Goal: Information Seeking & Learning: Learn about a topic

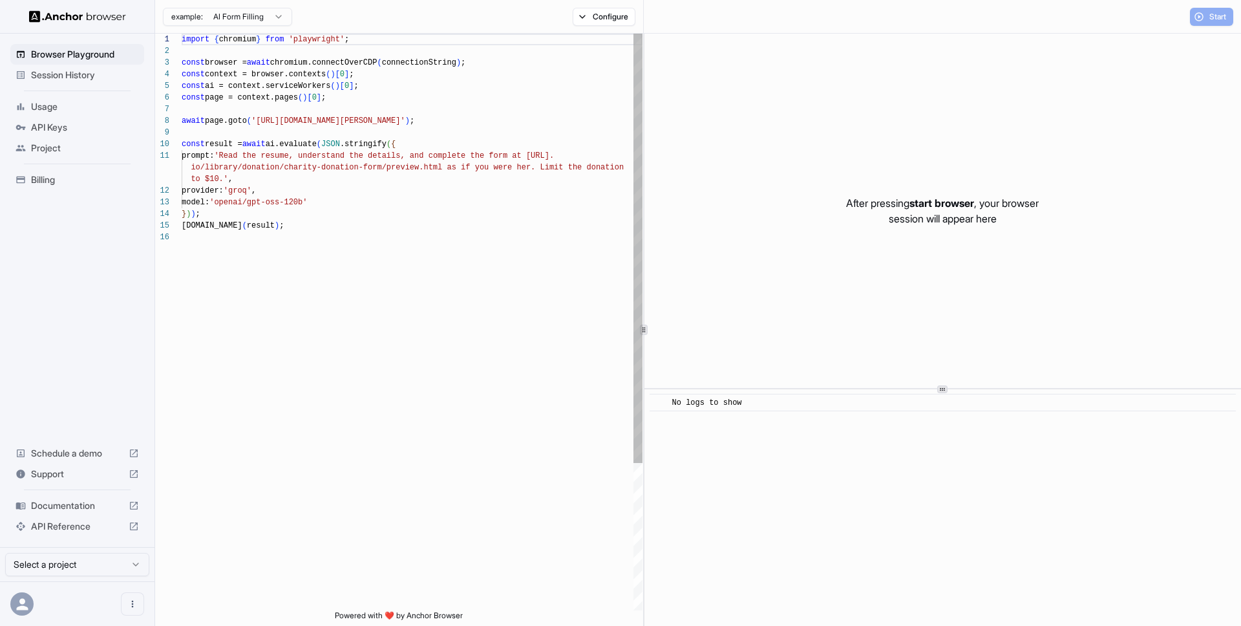
scroll to position [116, 0]
click at [80, 69] on span "Session History" at bounding box center [85, 75] width 108 height 13
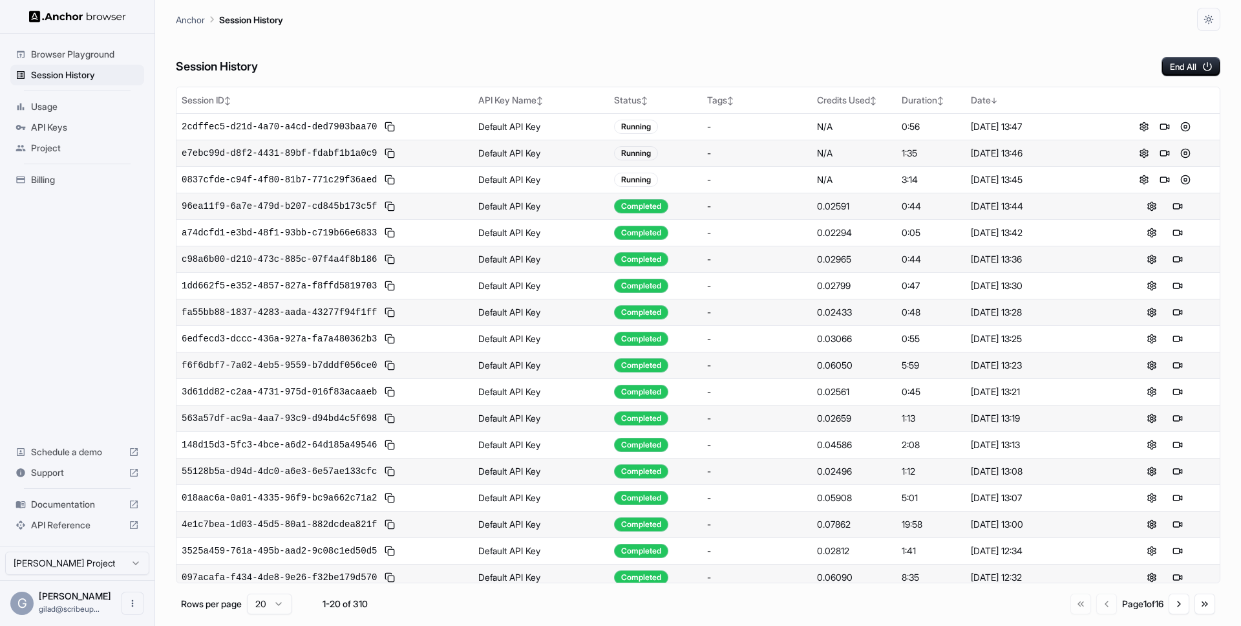
drag, startPoint x: 1182, startPoint y: 129, endPoint x: 1192, endPoint y: 47, distance: 83.2
click at [1192, 47] on div "Session History End All Session ID ↕ API Key Name ↕ Status ↕ Tags ↕ Credits Use…" at bounding box center [698, 328] width 1045 height 595
click at [1192, 59] on button "End All" at bounding box center [1191, 66] width 59 height 19
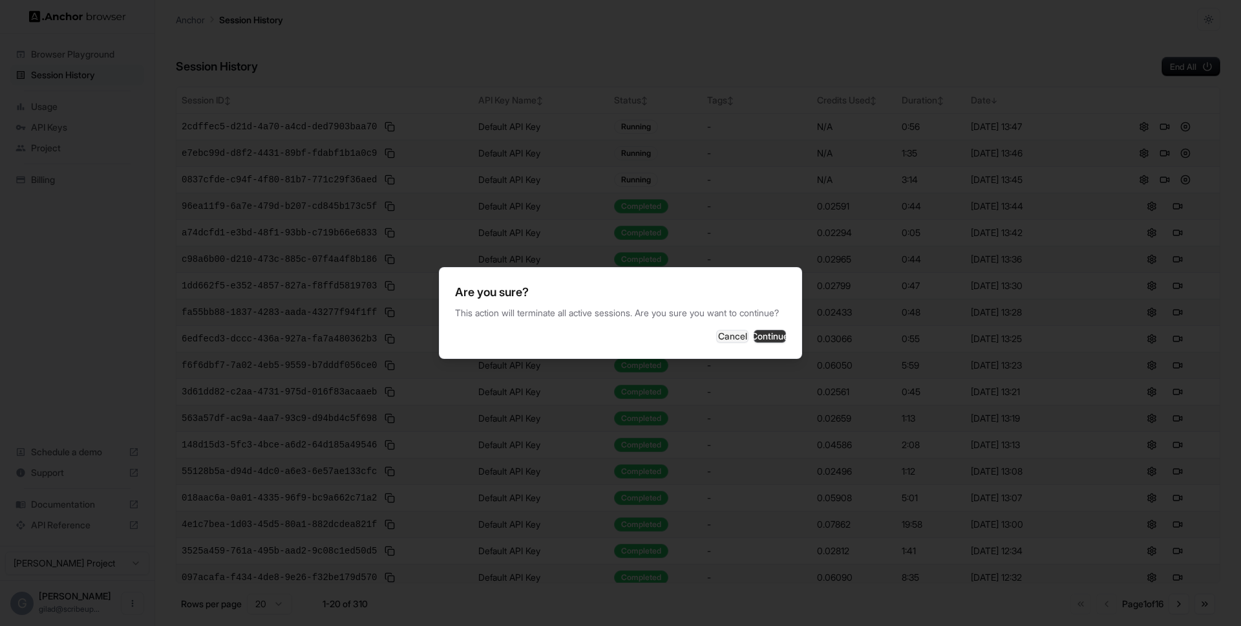
click at [754, 343] on button "Continue" at bounding box center [770, 336] width 32 height 13
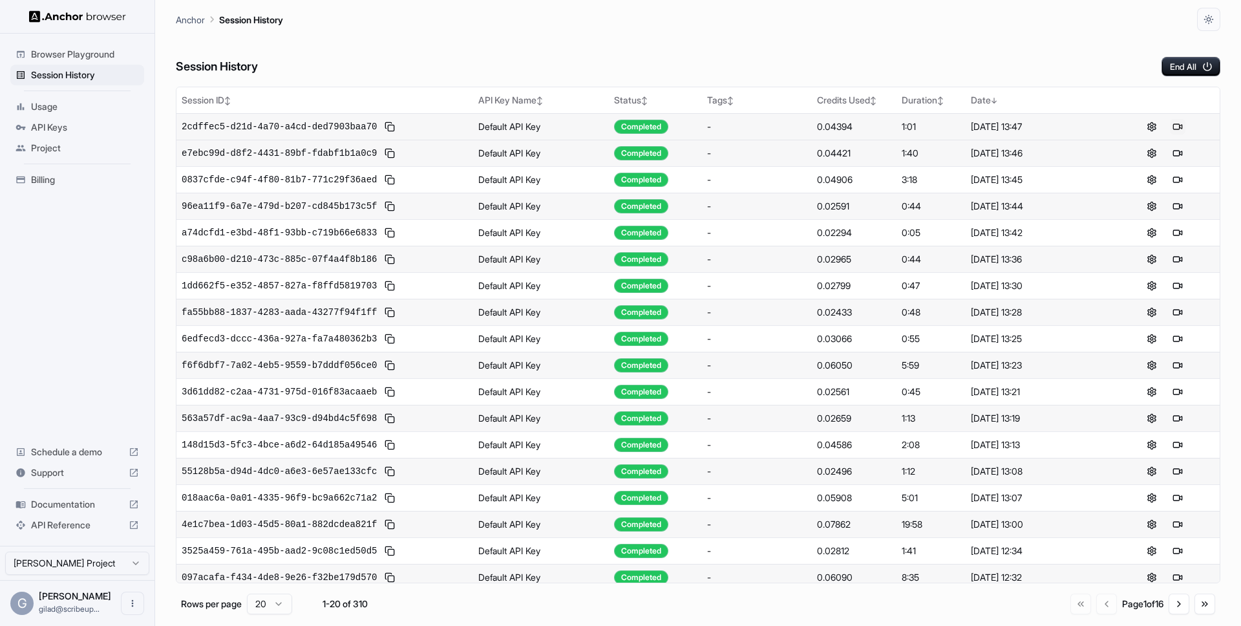
click at [1179, 125] on button at bounding box center [1178, 127] width 16 height 16
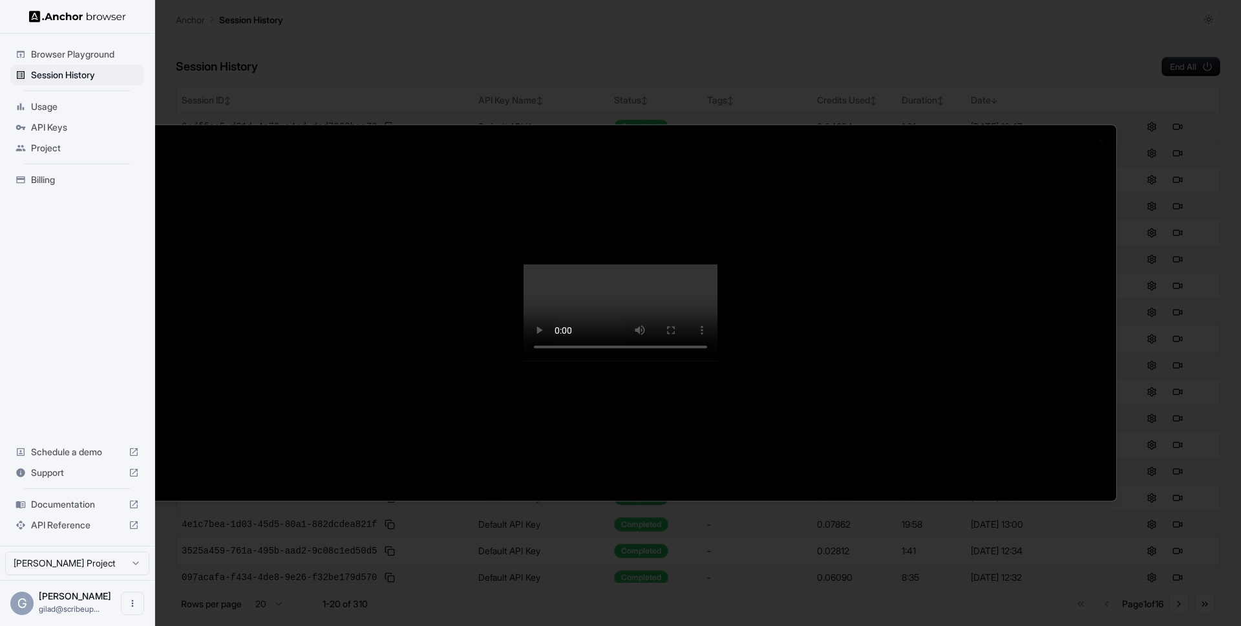
click at [1184, 380] on div at bounding box center [620, 313] width 1241 height 626
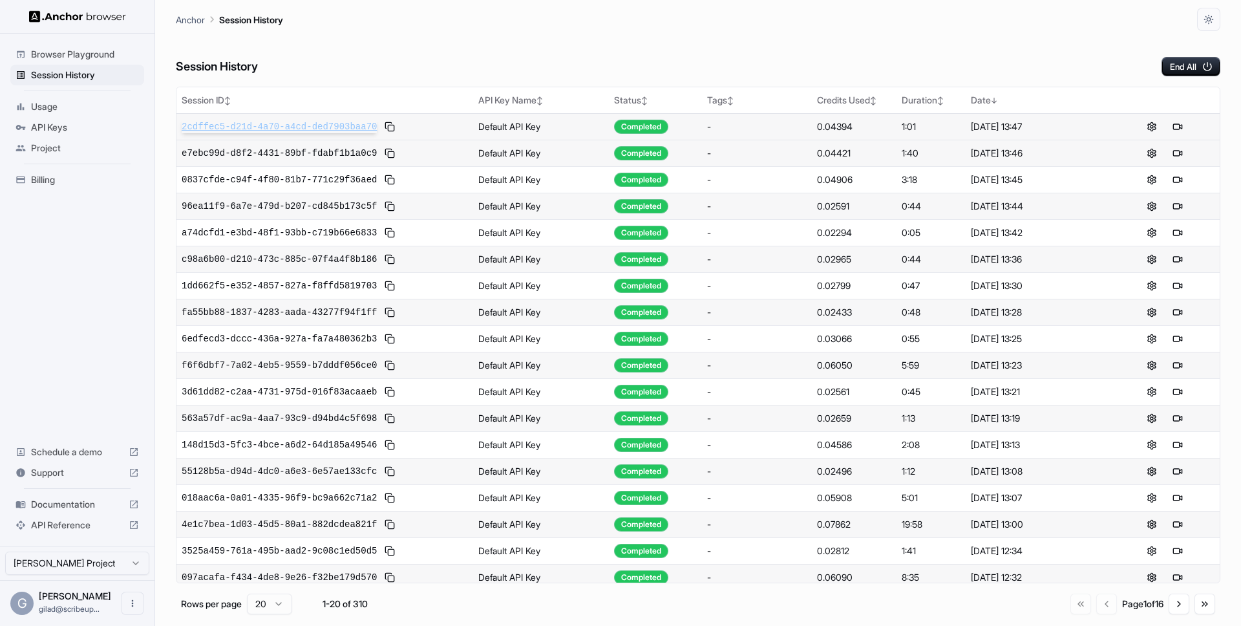
click at [314, 125] on span "2cdffec5-d21d-4a70-a4cd-ded7903baa70" at bounding box center [279, 126] width 195 height 13
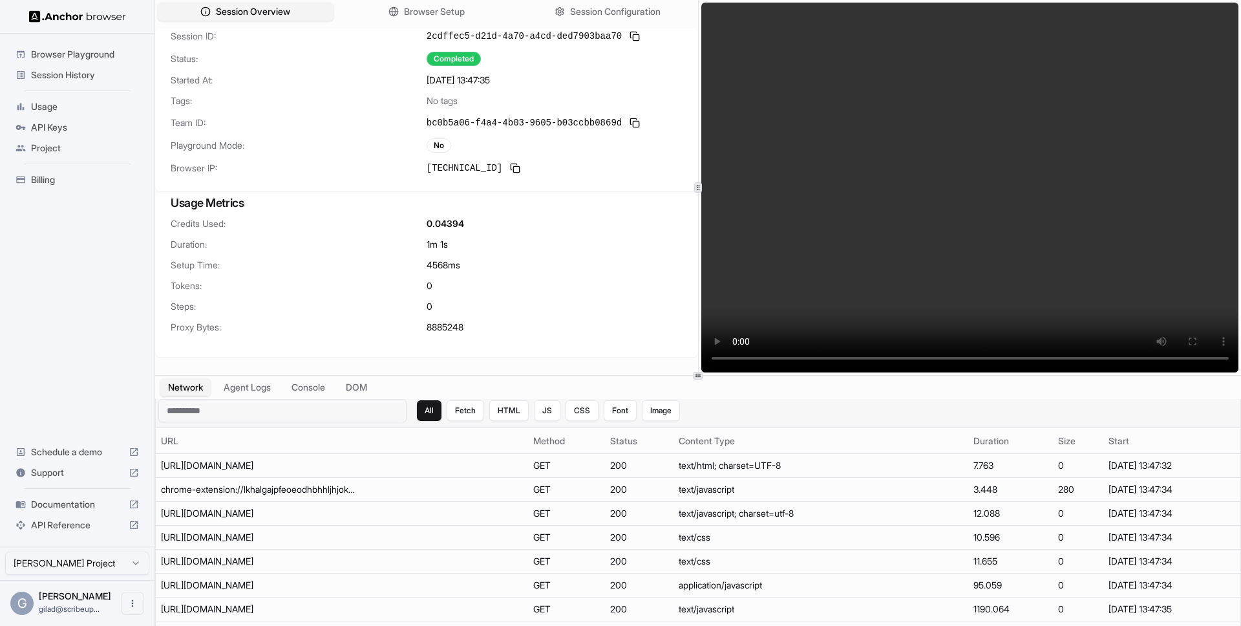
click at [288, 403] on input at bounding box center [282, 410] width 248 height 23
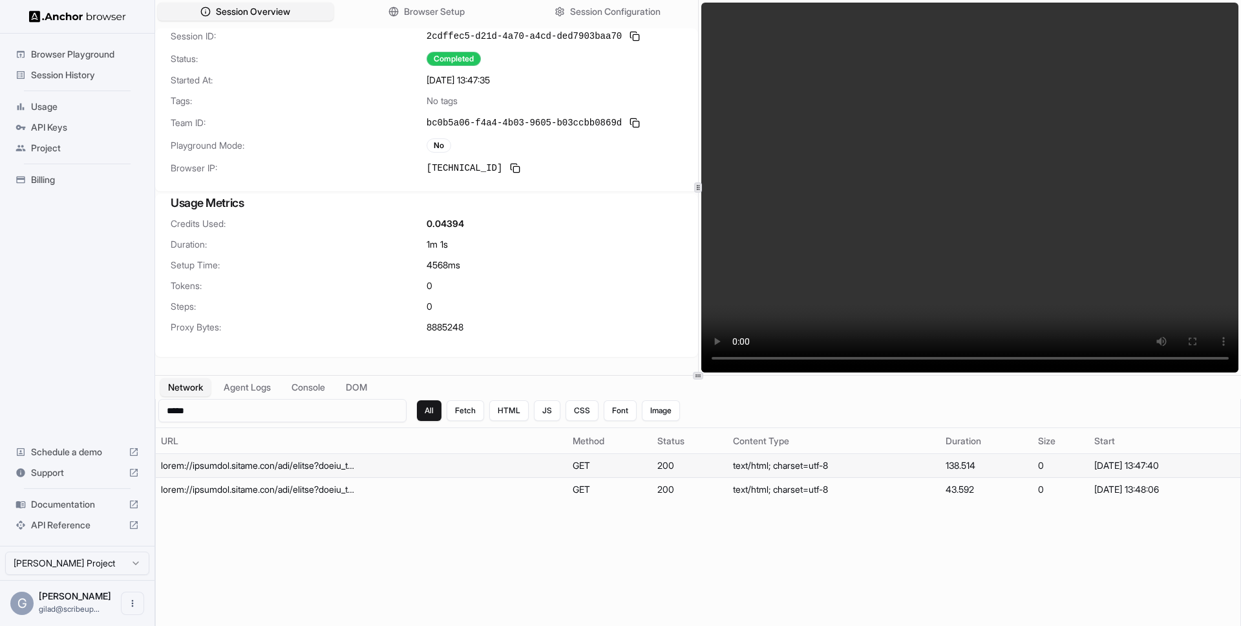
type input "*****"
click at [260, 467] on div at bounding box center [258, 465] width 194 height 13
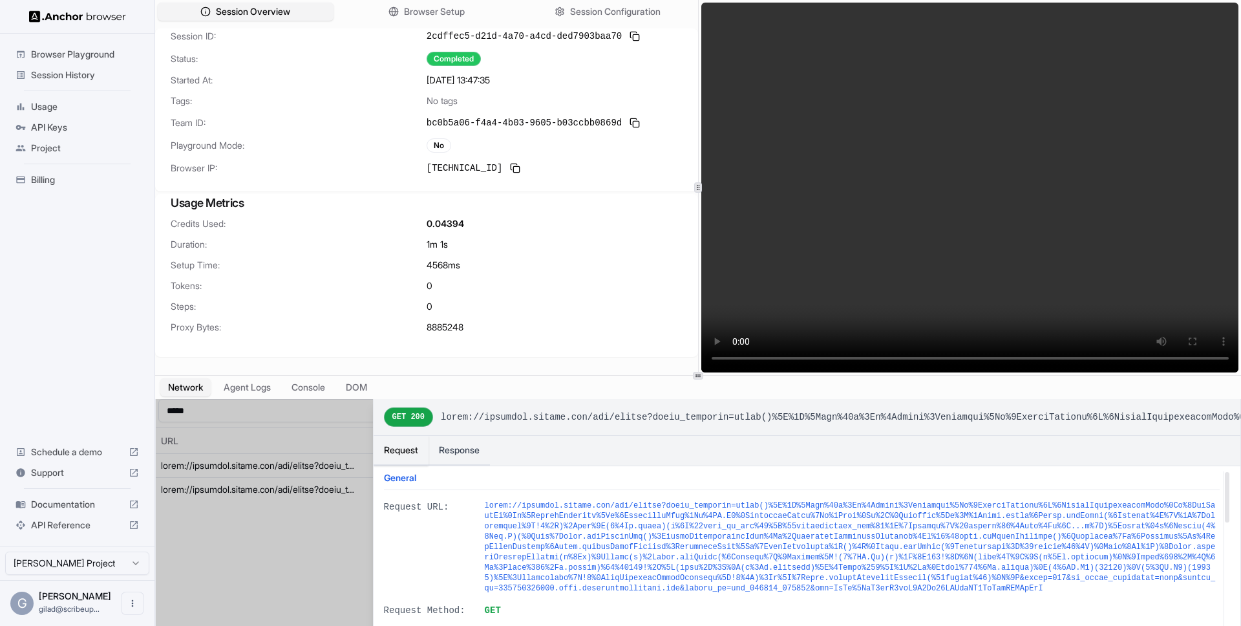
click at [309, 431] on div at bounding box center [698, 524] width 1085 height 250
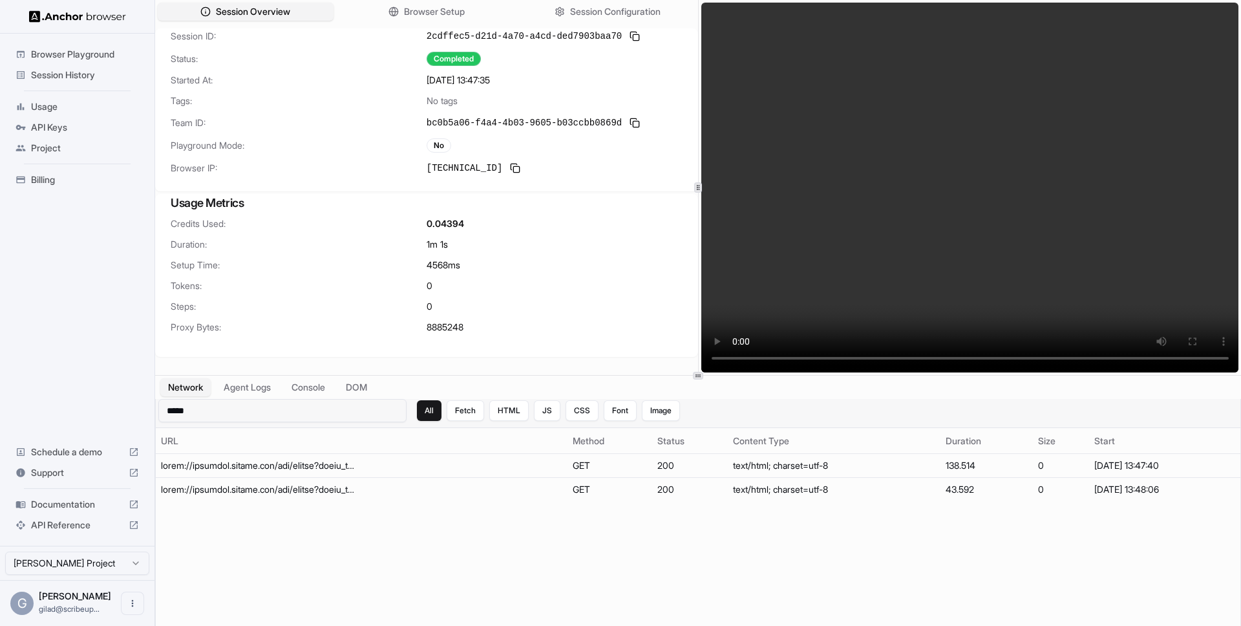
click at [319, 410] on input "*****" at bounding box center [282, 410] width 248 height 23
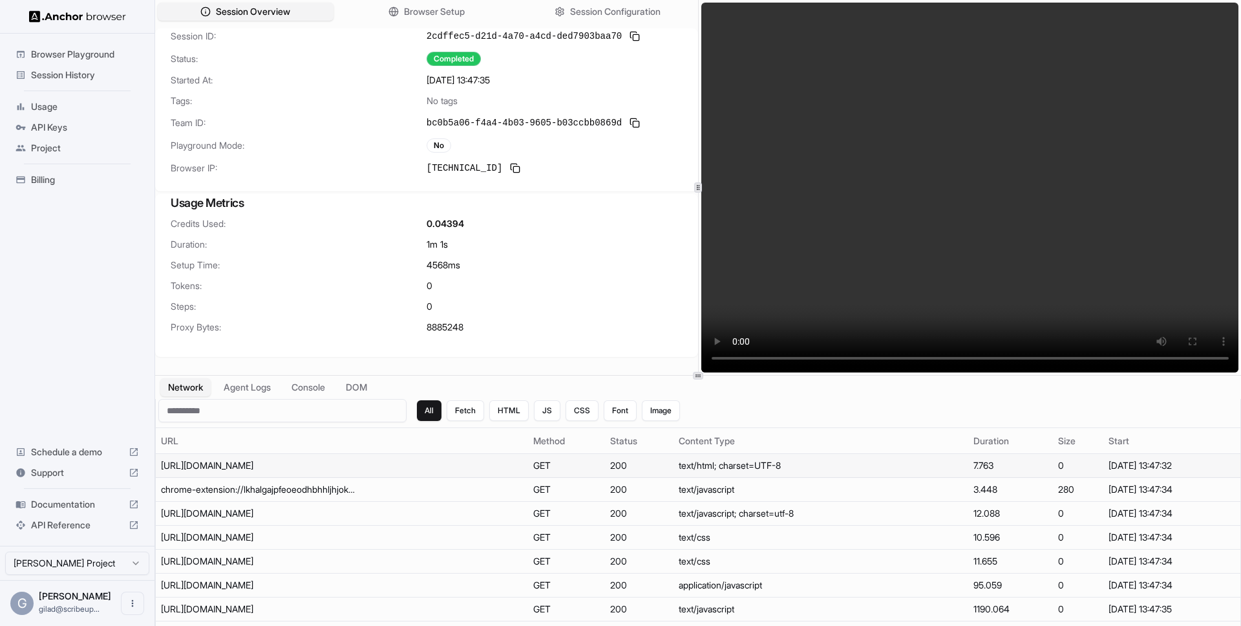
click at [352, 467] on div "https://www.duolingo.com/log-in?isLoggingIn=true" at bounding box center [258, 465] width 194 height 13
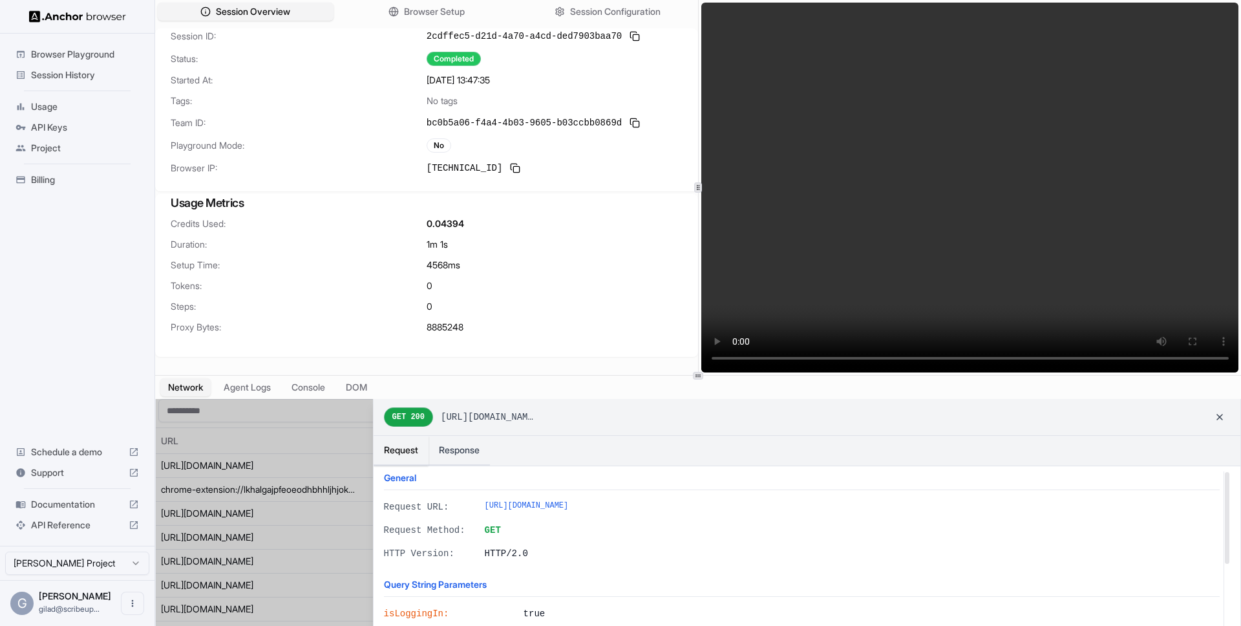
click at [271, 535] on div at bounding box center [698, 524] width 1085 height 250
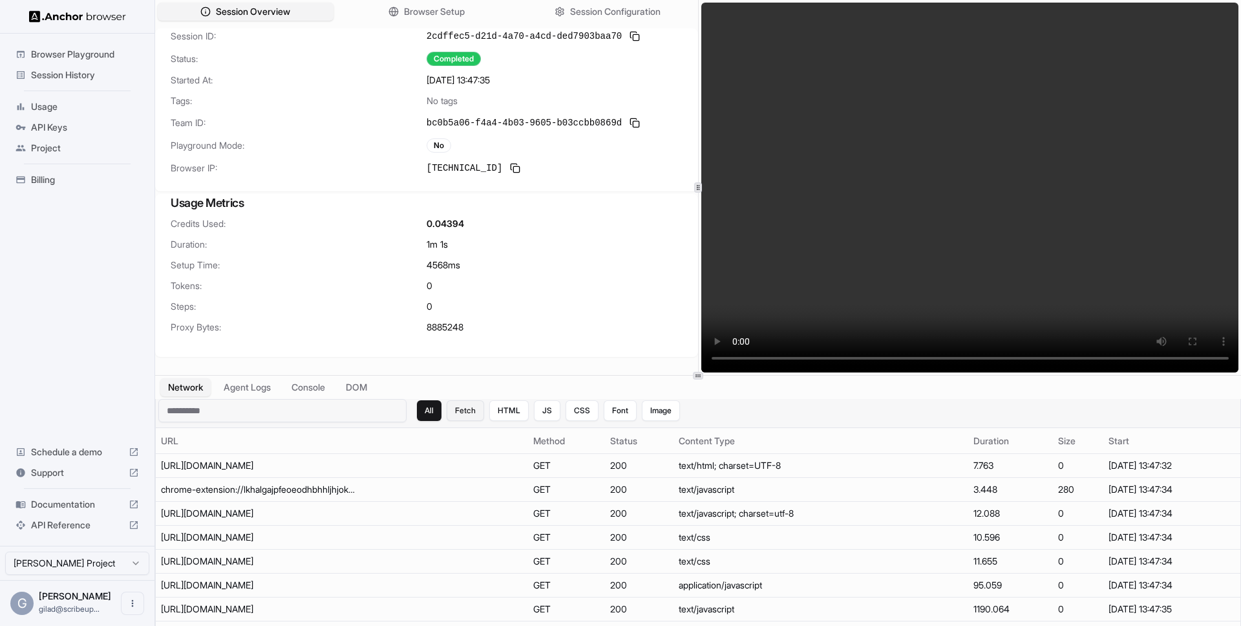
click at [458, 417] on button "Fetch" at bounding box center [465, 410] width 37 height 21
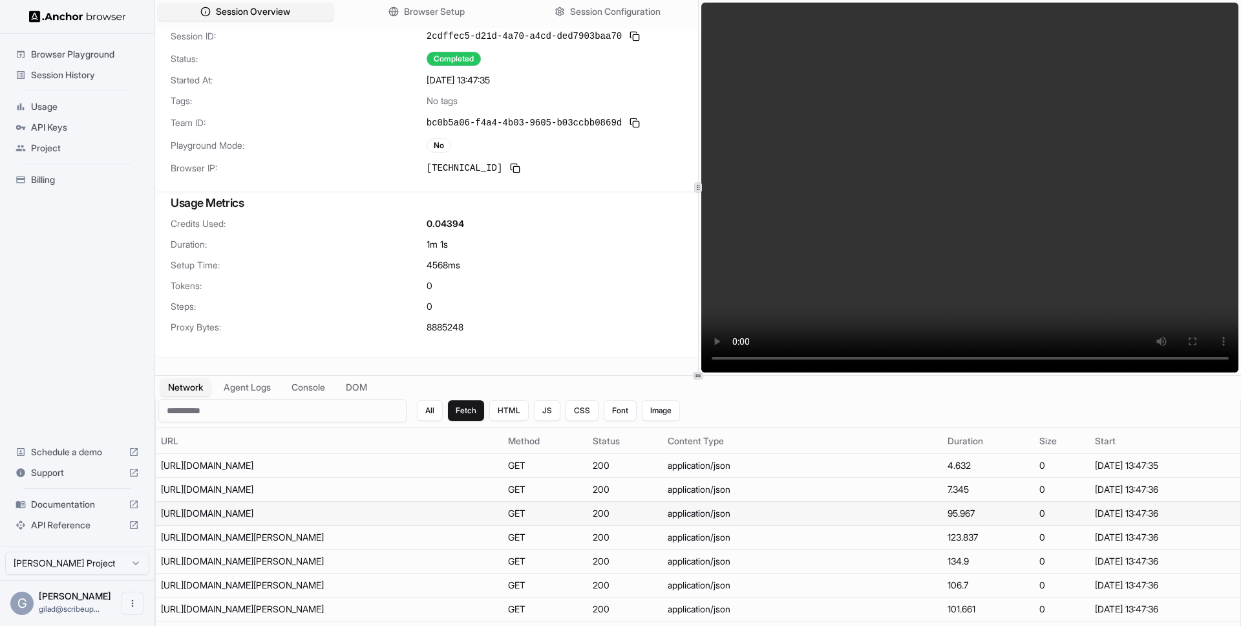
click at [421, 516] on td "https://www.duolingo.com/2017-06-30/config?fields=ageRestrictionLimit,clientExp…" at bounding box center [329, 514] width 347 height 24
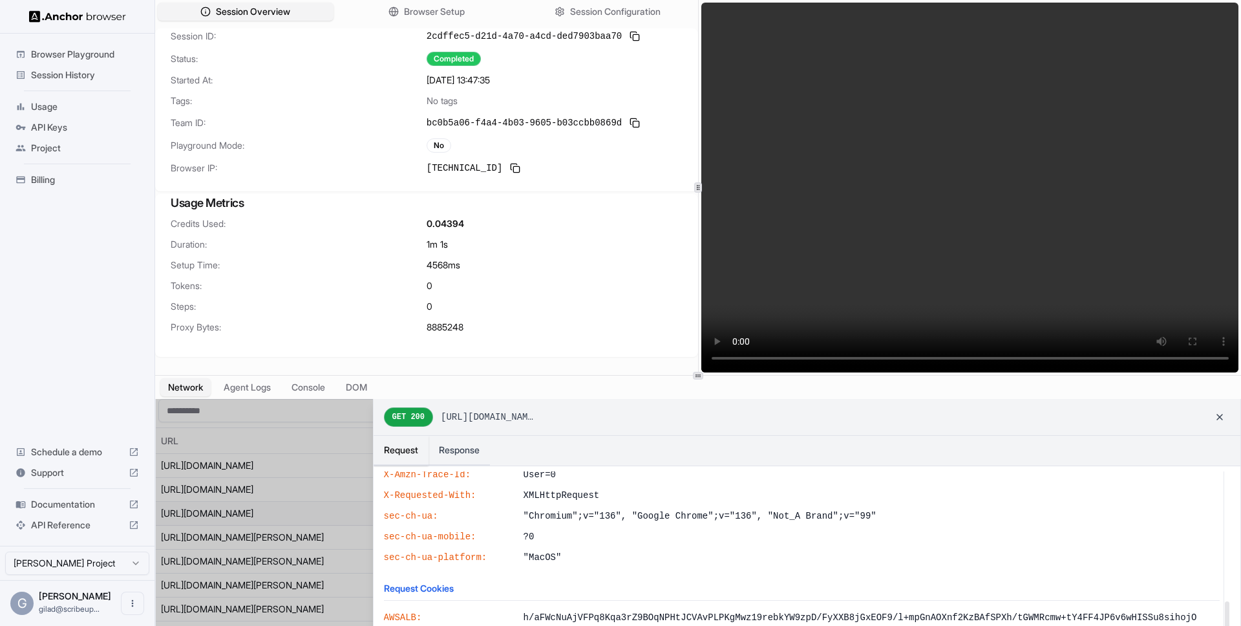
scroll to position [493, 0]
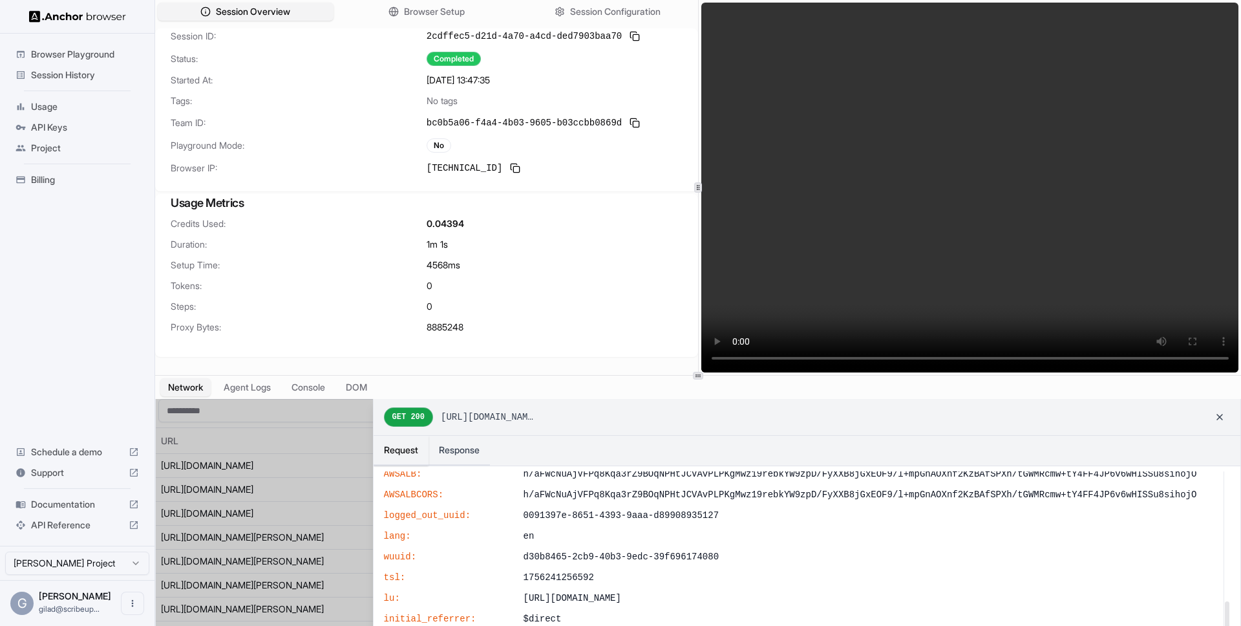
click at [264, 582] on div at bounding box center [698, 524] width 1085 height 250
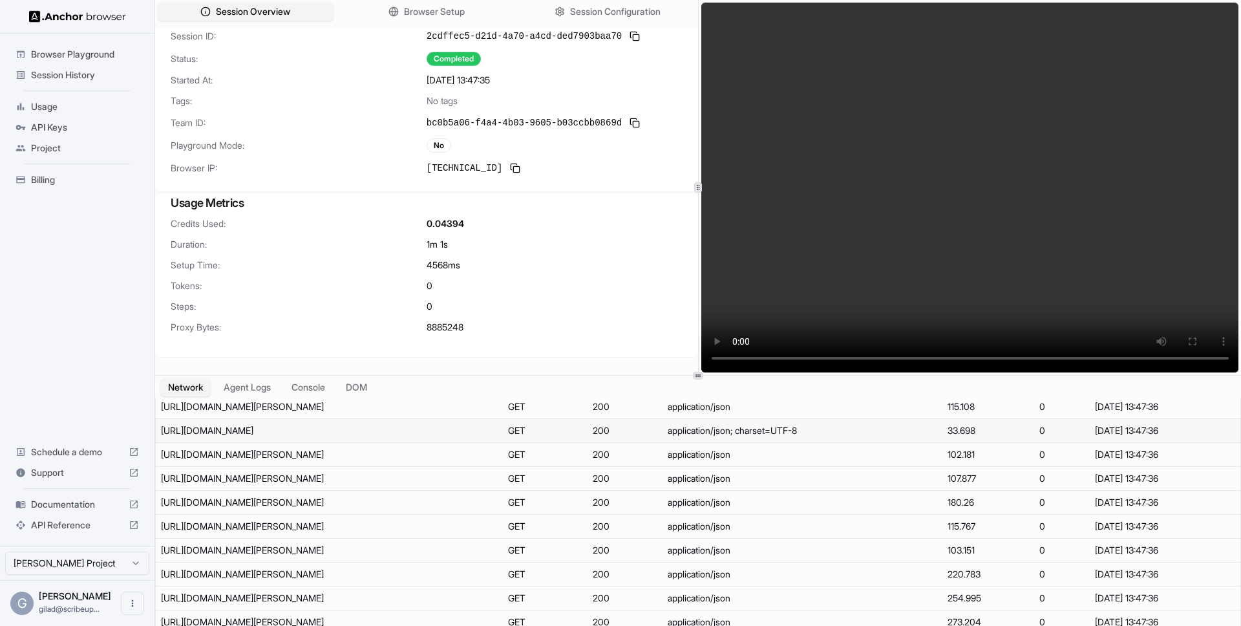
scroll to position [283, 0]
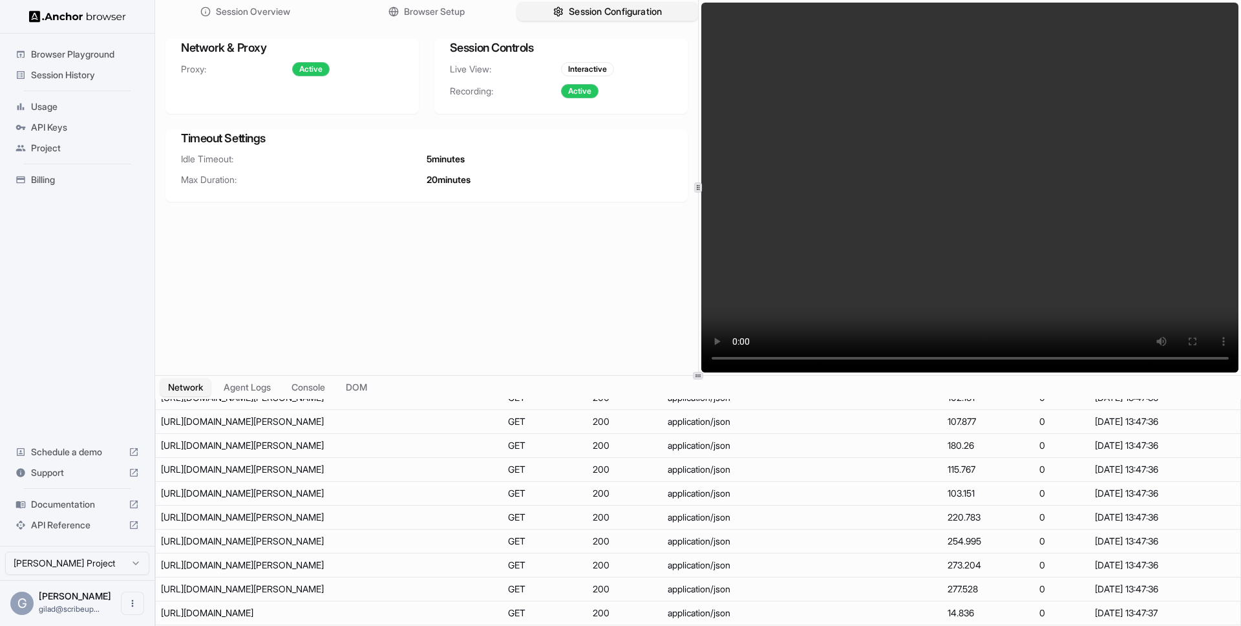
click at [597, 8] on span "Session Configuration" at bounding box center [615, 12] width 93 height 14
click at [456, 7] on span "Browser Setup" at bounding box center [434, 12] width 63 height 14
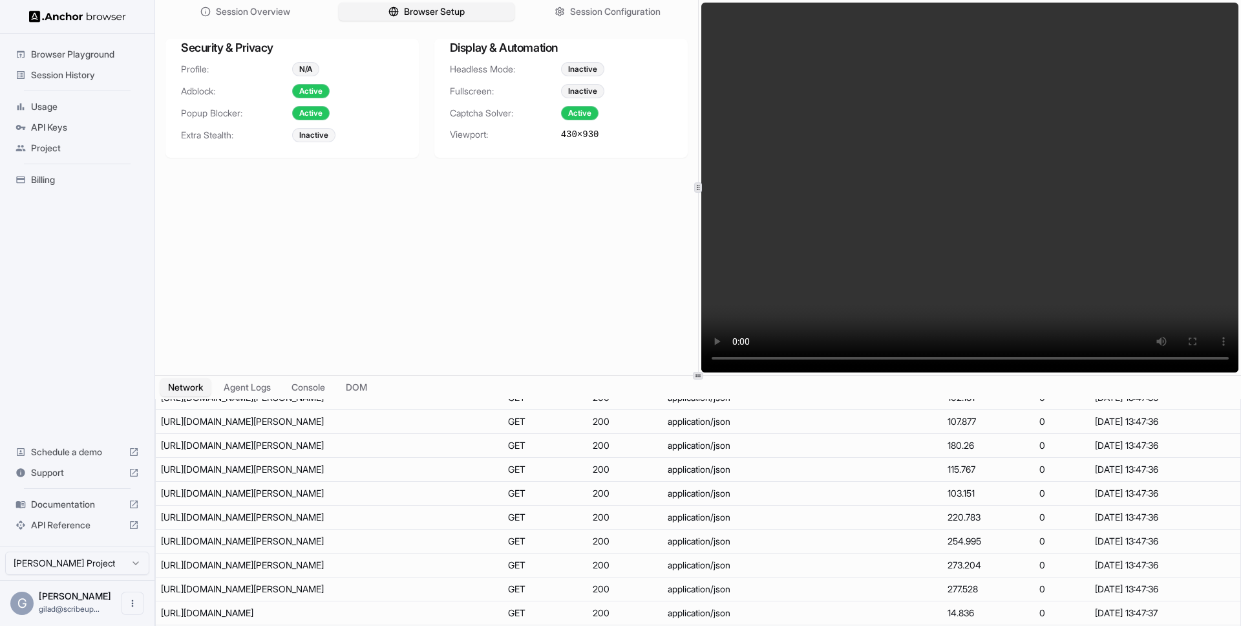
click at [319, 136] on div "Inactive" at bounding box center [313, 135] width 43 height 14
click at [63, 192] on ul "Browser Playground Session History Usage API Keys Project Billing" at bounding box center [77, 117] width 144 height 156
click at [58, 184] on span "Billing" at bounding box center [85, 179] width 108 height 13
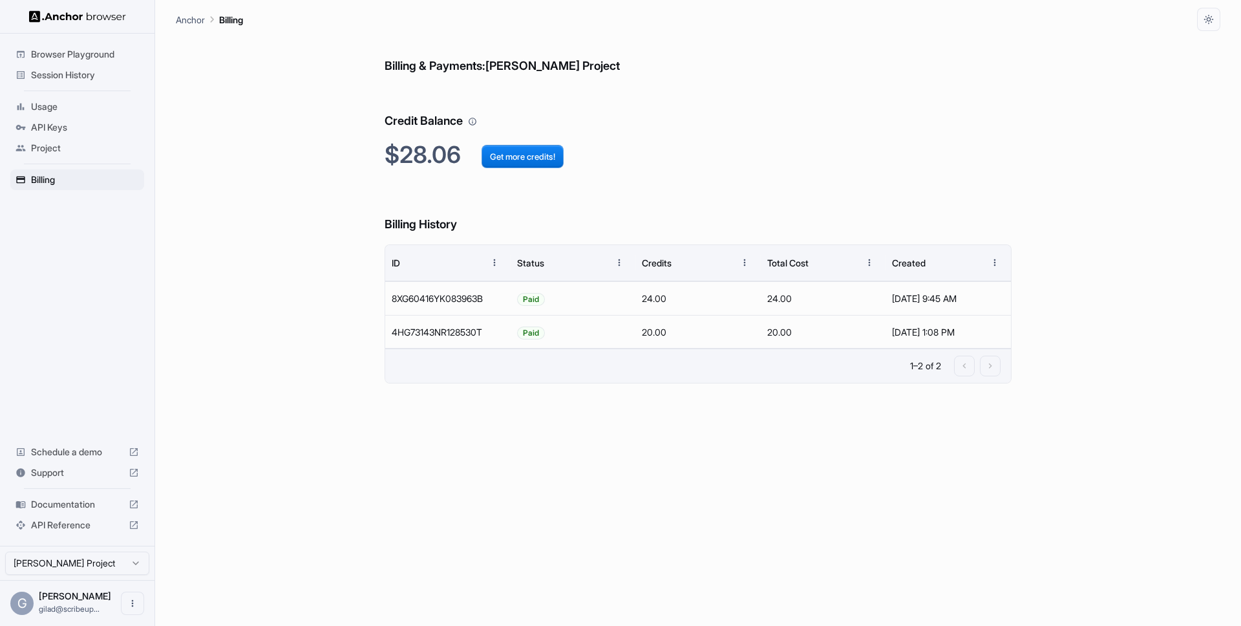
click at [89, 501] on span "Documentation" at bounding box center [77, 504] width 92 height 13
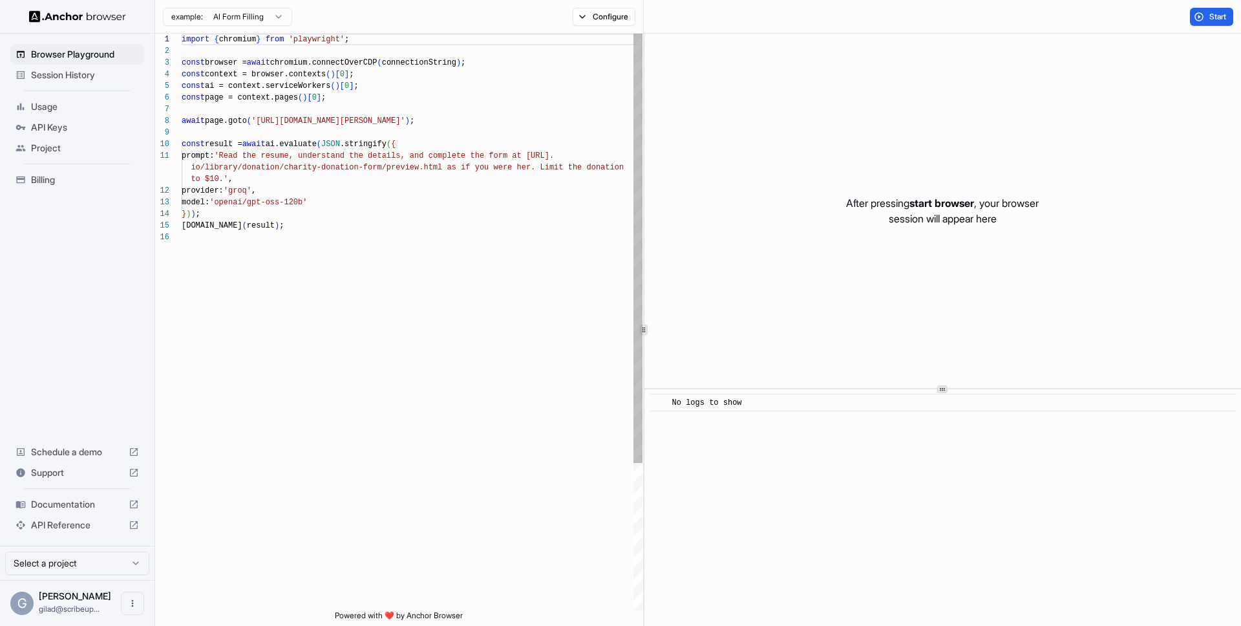
scroll to position [116, 0]
click at [97, 230] on div "Browser Playground Session History Usage API Keys Project Billing Schedule a de…" at bounding box center [77, 290] width 155 height 512
click at [80, 517] on div "API Reference" at bounding box center [77, 525] width 134 height 21
